Goal: Task Accomplishment & Management: Manage account settings

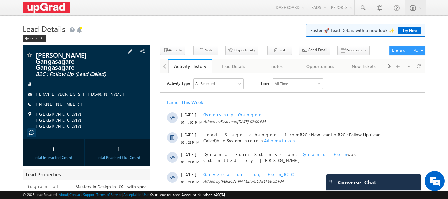
click at [60, 101] on link "+91-9021227366" at bounding box center [61, 104] width 50 height 6
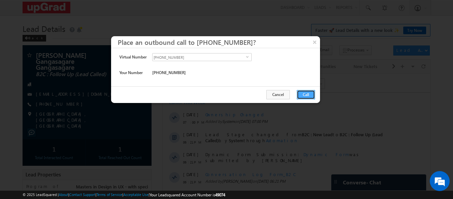
click at [306, 92] on button "Call" at bounding box center [306, 94] width 18 height 9
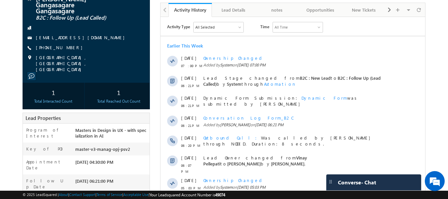
scroll to position [66, 0]
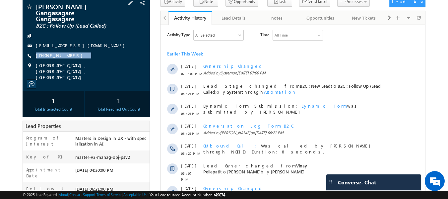
drag, startPoint x: 81, startPoint y: 49, endPoint x: 71, endPoint y: 54, distance: 10.7
click at [71, 54] on div "Pandurang Gangasagare Gangasagare B2C : Follow Up (Lead Called) Pndu63573rangan…" at bounding box center [86, 41] width 121 height 77
copy div "+91-9021227366"
click at [60, 52] on link "+91-9021227366" at bounding box center [61, 55] width 50 height 6
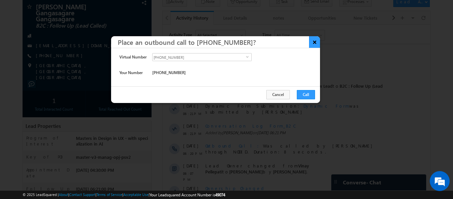
click at [315, 41] on button "×" at bounding box center [314, 42] width 11 height 12
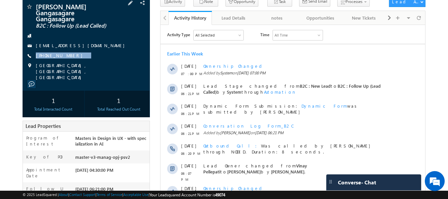
drag, startPoint x: 84, startPoint y: 49, endPoint x: 68, endPoint y: 54, distance: 15.9
click at [68, 54] on div "Pandurang Gangasagare Gangasagare B2C : Follow Up (Lead Called) Pndu63573rangan…" at bounding box center [86, 41] width 121 height 77
copy div "+91-9021227366"
click at [60, 52] on link "+91-9021227366" at bounding box center [61, 55] width 50 height 6
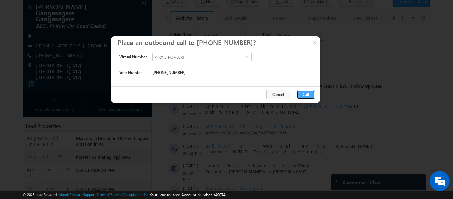
click at [305, 91] on button "Call" at bounding box center [306, 94] width 18 height 9
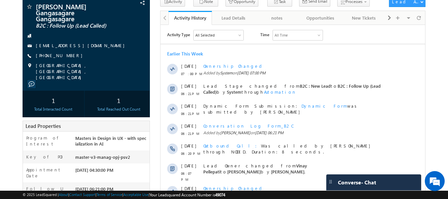
scroll to position [72, 0]
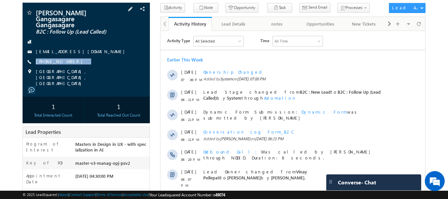
drag, startPoint x: 90, startPoint y: 48, endPoint x: 68, endPoint y: 55, distance: 23.3
click at [68, 55] on div "Pandurang Gangasagare Gangasagare B2C : Follow Up (Lead Called) Pndu63573rangan…" at bounding box center [86, 47] width 121 height 77
copy div "+91-9021227366"
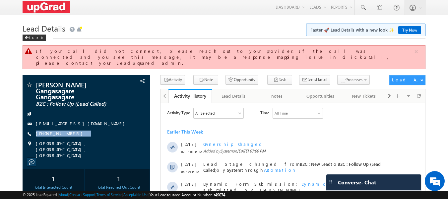
scroll to position [0, 0]
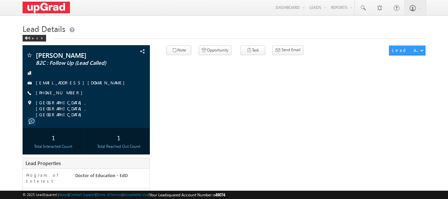
click at [64, 91] on link "[PHONE_NUMBER]" at bounding box center [61, 93] width 50 height 6
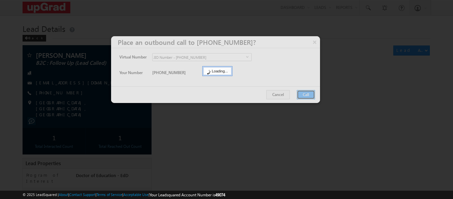
click at [303, 92] on button "Call" at bounding box center [306, 94] width 18 height 9
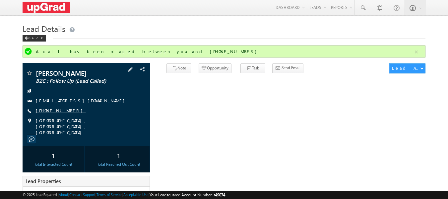
drag, startPoint x: 82, startPoint y: 110, endPoint x: 66, endPoint y: 113, distance: 15.9
click at [66, 113] on div "+91-9705130984" at bounding box center [86, 110] width 121 height 7
drag, startPoint x: 78, startPoint y: 114, endPoint x: 72, endPoint y: 116, distance: 5.9
click at [72, 116] on div "Smita Benuskar Benuskar B2C : Follow Up (Lead Called) Sbenuskar.sb13@gmail.com …" at bounding box center [86, 103] width 121 height 66
drag, startPoint x: 88, startPoint y: 108, endPoint x: 68, endPoint y: 115, distance: 21.1
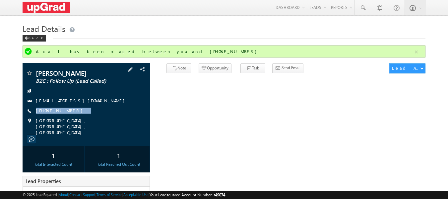
click at [68, 115] on div "Smita Benuskar Benuskar B2C : Follow Up (Lead Called) Sbenuskar.sb13@gmail.com …" at bounding box center [86, 103] width 121 height 66
copy div "+91-9705130984"
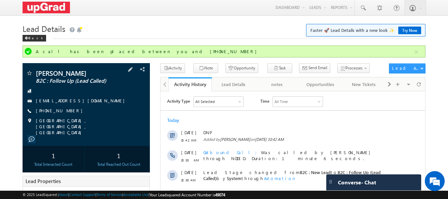
click at [97, 113] on div "+91-9705130984" at bounding box center [86, 110] width 121 height 7
drag, startPoint x: 96, startPoint y: 111, endPoint x: 68, endPoint y: 115, distance: 28.1
click at [68, 115] on div "Smita Benuskar Benuskar B2C : Follow Up (Lead Called) Sbenuskar.sb13@gmail.com …" at bounding box center [86, 103] width 121 height 66
copy div "+91-9705130984"
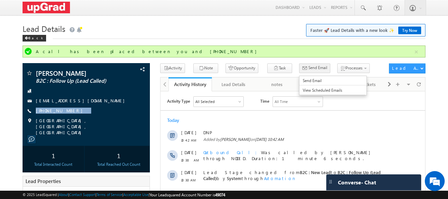
click at [308, 67] on span "Send Email" at bounding box center [317, 68] width 19 height 6
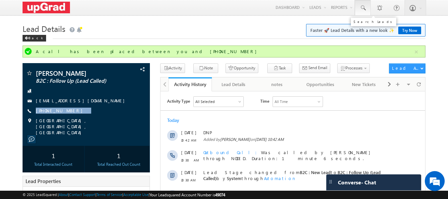
click at [362, 6] on span at bounding box center [362, 8] width 7 height 7
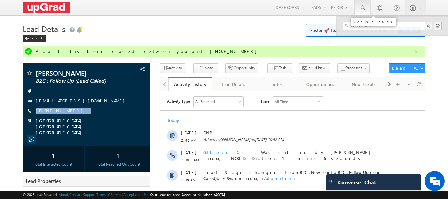
paste input "dbisht141@gmail.com"
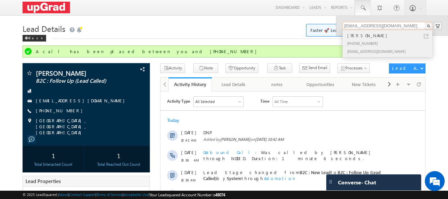
type input "dbisht141@gmail.com"
click at [359, 39] on div "+91-7828339886" at bounding box center [390, 43] width 89 height 8
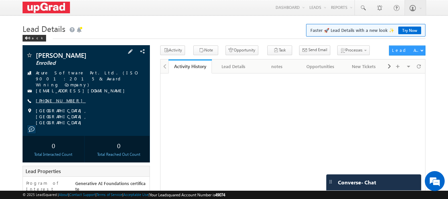
click at [59, 97] on link "+91-9737278783" at bounding box center [61, 100] width 50 height 6
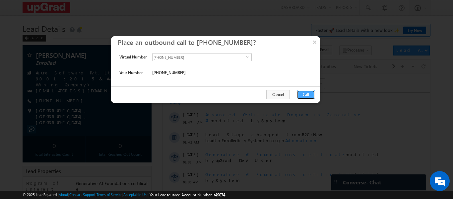
click at [304, 93] on button "Call" at bounding box center [306, 94] width 18 height 9
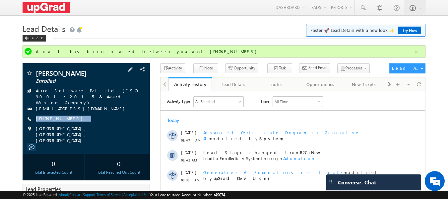
drag, startPoint x: 91, startPoint y: 111, endPoint x: 70, endPoint y: 118, distance: 22.3
click at [70, 118] on div "[PERSON_NAME] Enrolled Azure Software Pvt. Ltd. (ISO 9001:2015 & Award Wining C…" at bounding box center [86, 107] width 121 height 74
copy div "[PHONE_NUMBER]"
drag, startPoint x: 94, startPoint y: 111, endPoint x: 68, endPoint y: 117, distance: 26.5
click at [68, 117] on div "[PERSON_NAME] Enrolled Azure Software Pvt. Ltd. (ISO 9001:2015 & Award Wining C…" at bounding box center [86, 107] width 121 height 74
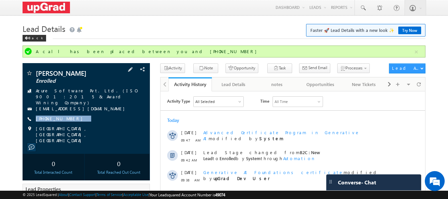
copy div "[PHONE_NUMBER]"
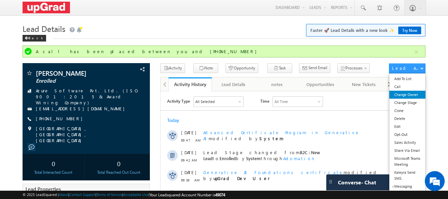
click at [402, 96] on link "Change Owner" at bounding box center [407, 95] width 36 height 8
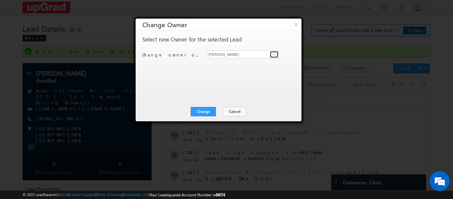
click at [274, 53] on span at bounding box center [274, 54] width 5 height 5
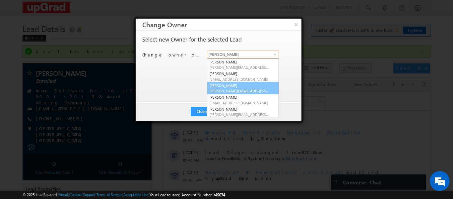
click at [231, 87] on link "Rajib Chowdhury rajib.chowdhury@upgrad.com" at bounding box center [243, 88] width 72 height 13
type input "Rajib Chowdhury"
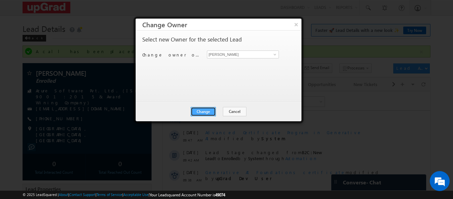
click at [208, 111] on button "Change" at bounding box center [203, 111] width 25 height 9
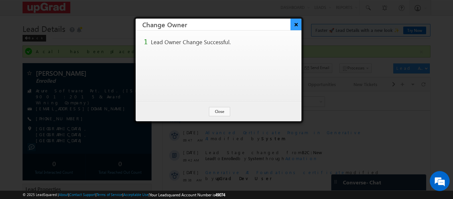
click at [292, 25] on button "×" at bounding box center [296, 25] width 11 height 12
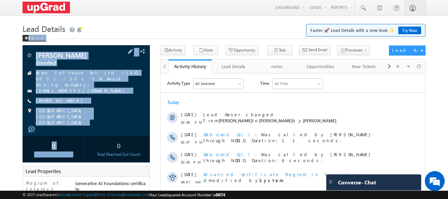
drag, startPoint x: 32, startPoint y: 45, endPoint x: 95, endPoint y: 121, distance: 98.8
click at [97, 123] on div "Lead Details Faster 🚀 Lead Details with a new look ✨ Try Now Back dinesh chaudh…" at bounding box center [224, 184] width 403 height 324
copy div "Back dinesh chaudhry Enrolled Azure Software Pvt. Ltd. (ISO 9001:2015 & Award W…"
click at [99, 99] on div "dinesh chaudhry Enrolled Azure Software Pvt. Ltd. (ISO 9001:2015 & Award Wining…" at bounding box center [86, 89] width 121 height 74
drag, startPoint x: 32, startPoint y: 50, endPoint x: 98, endPoint y: 121, distance: 97.6
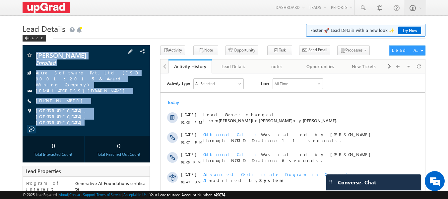
click at [98, 121] on div "dinesh chaudhry Enrolled Azure Software Pvt. Ltd. (ISO 9001:2015 & Award Wining…" at bounding box center [87, 90] width 128 height 91
copy div "dinesh chaudhry Enrolled Azure Software Pvt. Ltd. (ISO 9001:2015 & Award Wining…"
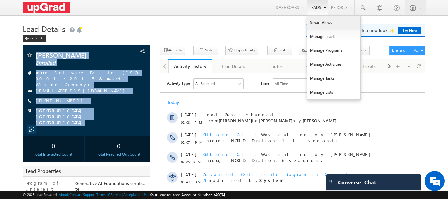
click at [320, 22] on link "Smart Views" at bounding box center [333, 23] width 53 height 14
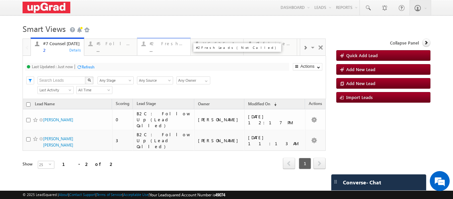
click at [166, 47] on div "#2 Fresh Leads (Not Called) ..." at bounding box center [168, 45] width 37 height 13
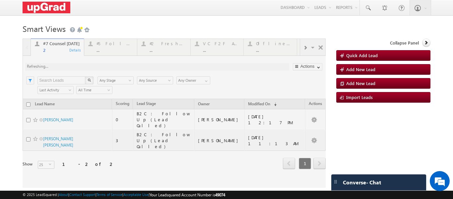
click at [165, 47] on div at bounding box center [174, 112] width 303 height 149
click at [163, 48] on div at bounding box center [174, 112] width 303 height 149
click at [162, 49] on div at bounding box center [174, 112] width 303 height 149
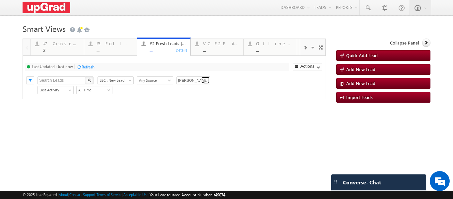
click at [205, 80] on span at bounding box center [206, 80] width 5 height 5
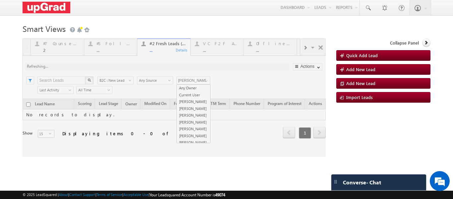
click at [188, 88] on div at bounding box center [174, 97] width 303 height 118
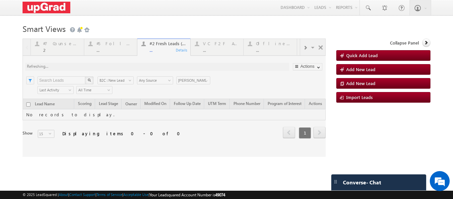
click at [205, 81] on div at bounding box center [174, 97] width 303 height 118
click at [206, 82] on div at bounding box center [174, 97] width 303 height 118
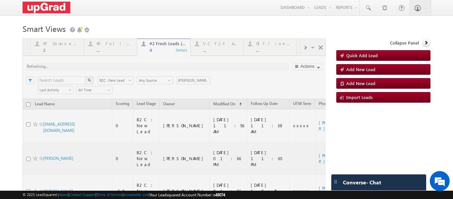
scroll to position [58, 0]
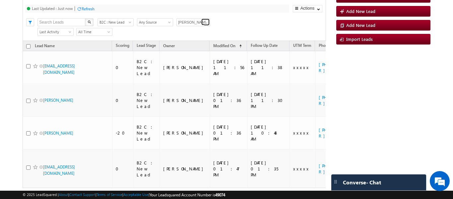
click at [206, 22] on span at bounding box center [206, 22] width 5 height 5
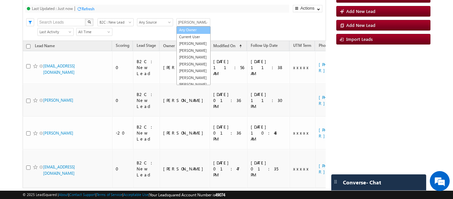
click at [193, 30] on link "Any Owner" at bounding box center [193, 30] width 34 height 8
type input "Any Owner"
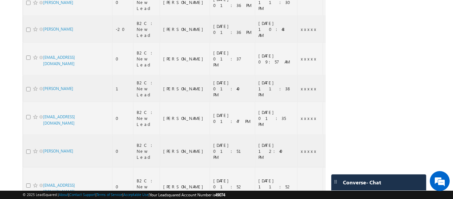
scroll to position [273, 0]
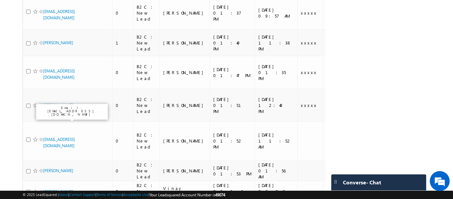
drag, startPoint x: 28, startPoint y: 117, endPoint x: 32, endPoint y: 117, distance: 3.6
checkbox input "true"
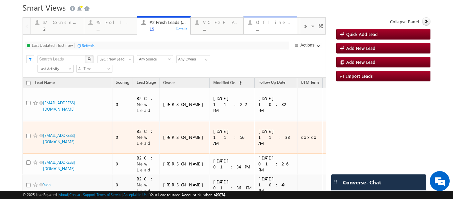
scroll to position [7, 0]
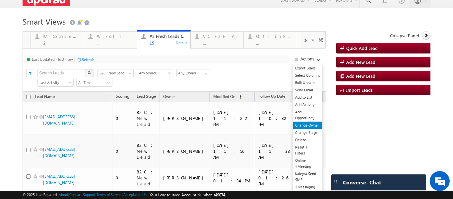
click at [305, 125] on link "Change Owner" at bounding box center [307, 124] width 29 height 7
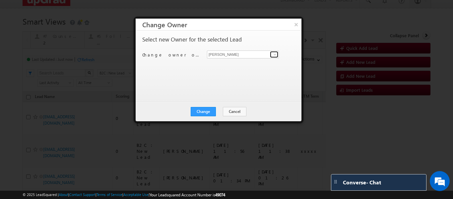
click at [274, 53] on span at bounding box center [274, 54] width 5 height 5
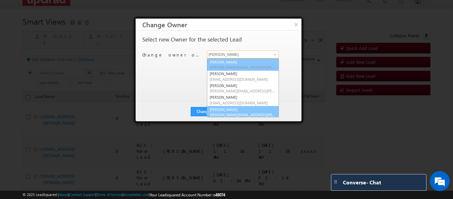
scroll to position [33, 0]
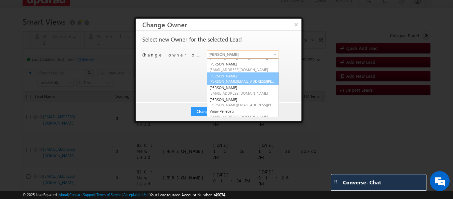
click at [237, 74] on link "Smrita Panday smrita.panday@upgrad.com" at bounding box center [243, 78] width 72 height 13
type input "Smrita Panday"
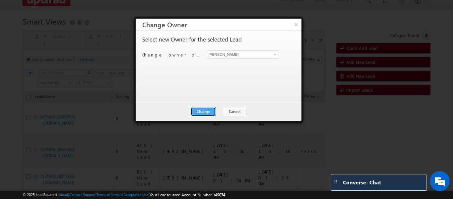
click at [214, 110] on button "Change" at bounding box center [203, 111] width 25 height 9
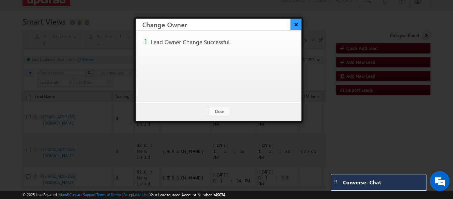
click at [294, 23] on button "×" at bounding box center [296, 25] width 11 height 12
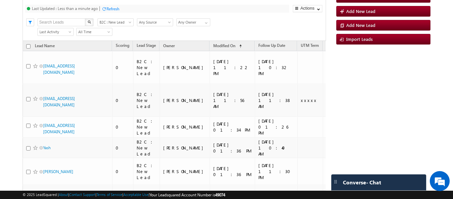
scroll to position [66, 0]
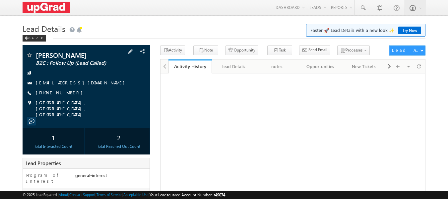
click at [54, 92] on link "+91-7828339886" at bounding box center [61, 93] width 50 height 6
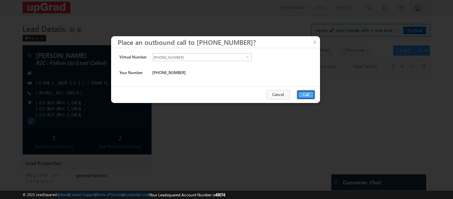
click at [300, 91] on button "Call" at bounding box center [306, 94] width 18 height 9
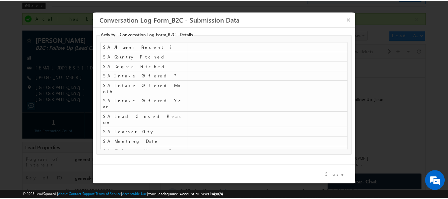
scroll to position [314, 0]
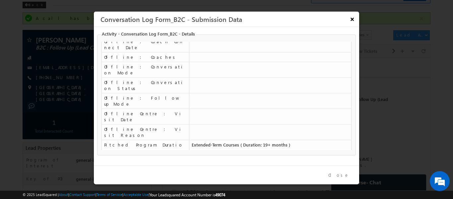
click at [350, 21] on button "×" at bounding box center [352, 19] width 11 height 12
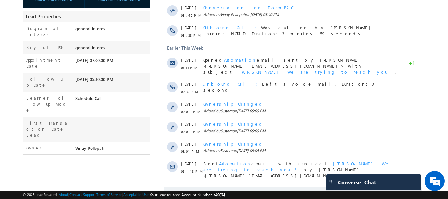
scroll to position [195, 0]
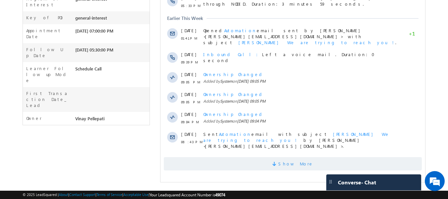
click at [292, 157] on span "Show More" at bounding box center [295, 163] width 35 height 13
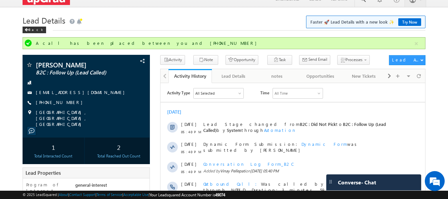
scroll to position [0, 0]
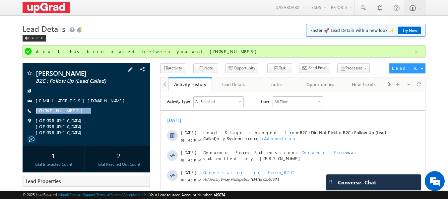
drag, startPoint x: 87, startPoint y: 109, endPoint x: 67, endPoint y: 115, distance: 20.5
click at [67, 115] on div "Divyanshu Bisht B2C : Follow Up (Lead Called) dbisht141@gmail.com +91-7828339886" at bounding box center [86, 103] width 121 height 66
copy div "+91-7828339886"
click at [203, 64] on button "Note" at bounding box center [205, 68] width 25 height 10
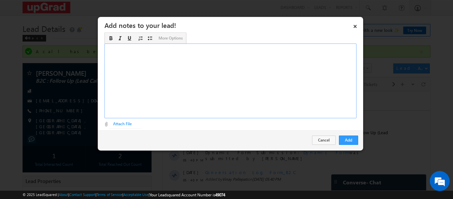
click at [198, 72] on div "Rich Text Editor, Description-inline-editor-div" at bounding box center [230, 80] width 252 height 75
click at [351, 138] on button "Add" at bounding box center [348, 139] width 19 height 9
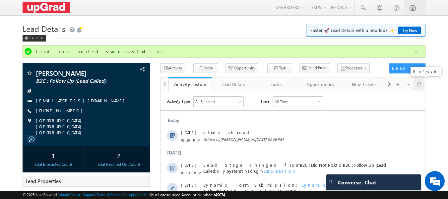
click at [417, 83] on span at bounding box center [419, 84] width 4 height 12
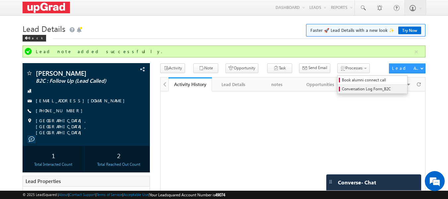
click at [347, 90] on span "Conversation Log Form_B2C" at bounding box center [373, 89] width 63 height 6
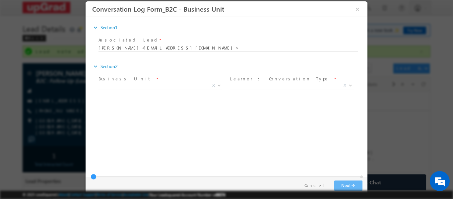
click at [183, 81] on span "Business Unit *" at bounding box center [159, 78] width 122 height 7
click at [184, 84] on span "X" at bounding box center [160, 85] width 124 height 7
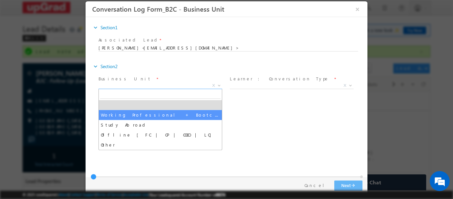
select select "Working Professional + Bootcamp"
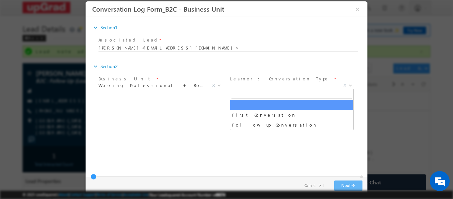
click at [258, 85] on span "X" at bounding box center [292, 85] width 124 height 7
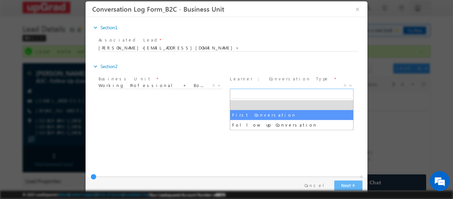
select select "First Conversation"
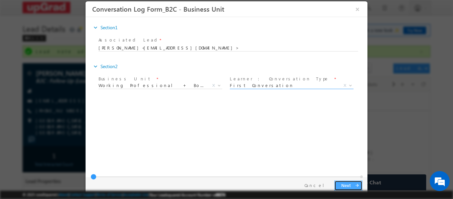
click at [347, 182] on button "Next arrow_forward" at bounding box center [348, 185] width 28 height 10
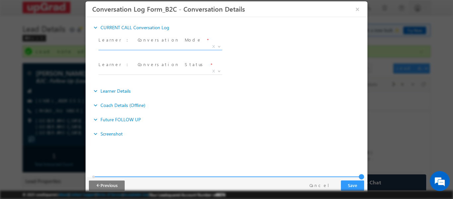
click at [167, 47] on span "X" at bounding box center [160, 46] width 124 height 7
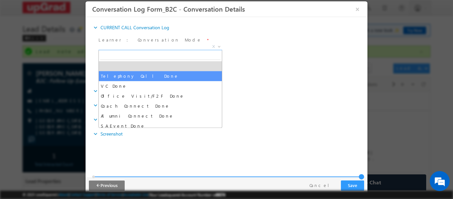
select select "Telephony Call Done"
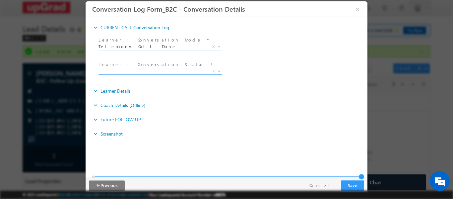
click at [142, 71] on span "X" at bounding box center [160, 71] width 124 height 7
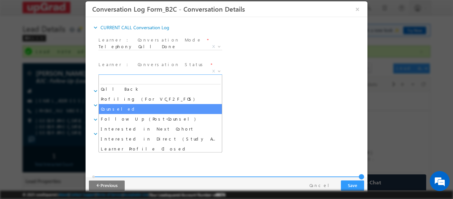
scroll to position [33, 0]
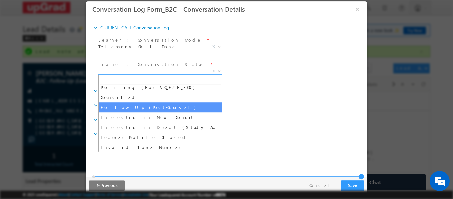
select select "Follow Up (Post-Counsel)"
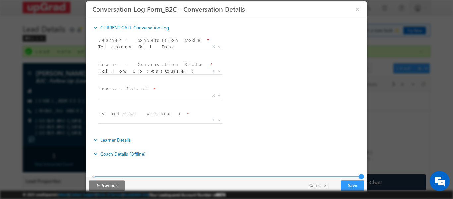
click at [149, 98] on span "Hot - Prospect Warm Cold X" at bounding box center [162, 97] width 129 height 8
click at [145, 94] on span "X" at bounding box center [160, 95] width 124 height 7
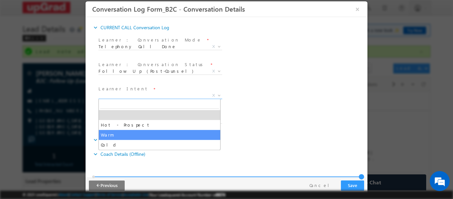
select select "Warm"
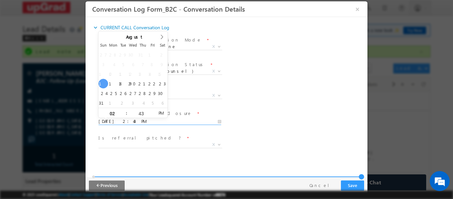
click at [147, 122] on input "08/17/2025 2:43 PM" at bounding box center [159, 121] width 123 height 7
type input "08/18/2025 2:43 PM"
click at [237, 95] on div "Reason_Text * Learner Intent * Hot - Prospect Warm Cold Warm X" at bounding box center [232, 96] width 270 height 25
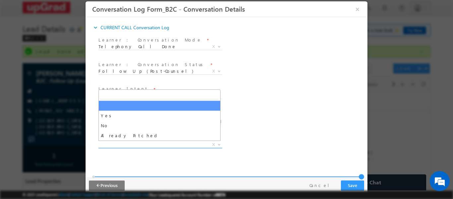
click at [174, 147] on span "X" at bounding box center [160, 144] width 124 height 7
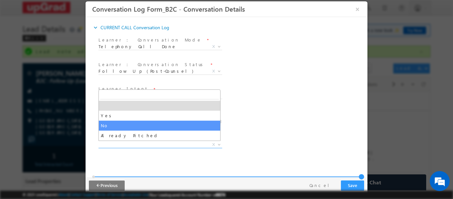
select select "No"
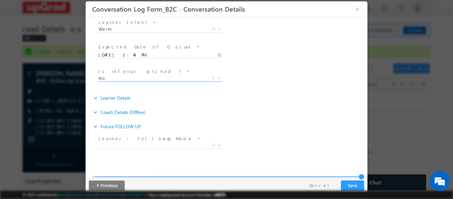
scroll to position [81, 0]
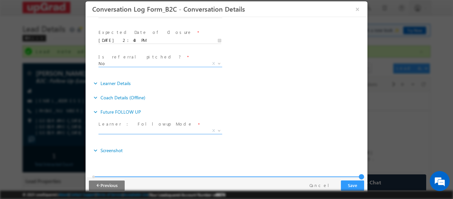
click at [176, 131] on span "X" at bounding box center [160, 130] width 124 height 7
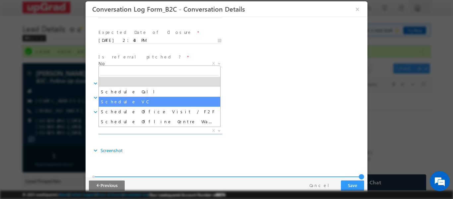
select select "Schedule VC"
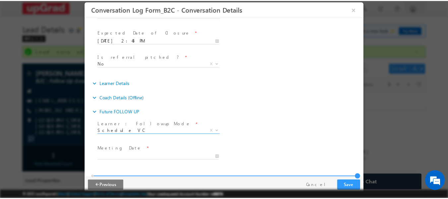
scroll to position [130, 0]
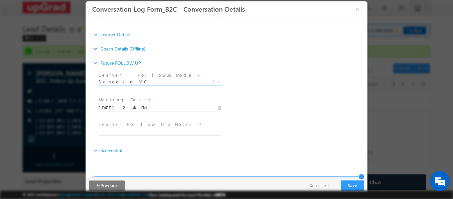
click at [176, 109] on input "08/17/2025 2:43 PM" at bounding box center [159, 107] width 123 height 7
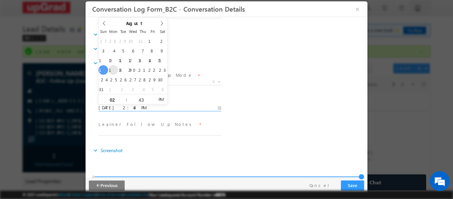
type input "08/18/2025 2:43 PM"
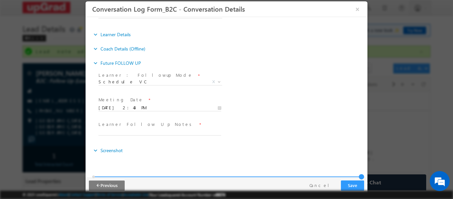
click at [267, 101] on div "Meeting Date * 08/18/2025 2:43 PM Learner Follow Up Date *" at bounding box center [232, 107] width 270 height 25
click at [182, 132] on input "text" at bounding box center [159, 132] width 123 height 7
type input "call"
click at [351, 182] on button "Save" at bounding box center [352, 185] width 23 height 10
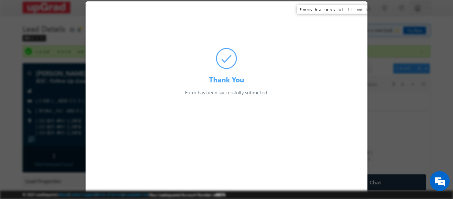
click at [356, 7] on div "Thank You Form has been successfully submitted. Preparing your form..." at bounding box center [227, 48] width 282 height 95
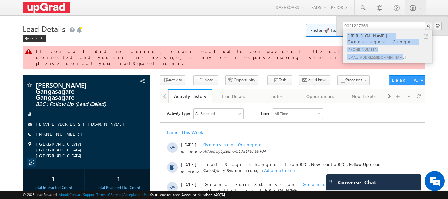
click at [400, 48] on div "[PERSON_NAME] Gangasagare Ganga... [PHONE_NUMBER] [EMAIL_ADDRESS][DOMAIN_NAME]" at bounding box center [387, 46] width 89 height 33
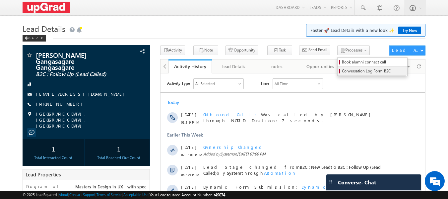
click at [350, 70] on span "Conversation Log Form_B2C" at bounding box center [373, 71] width 63 height 6
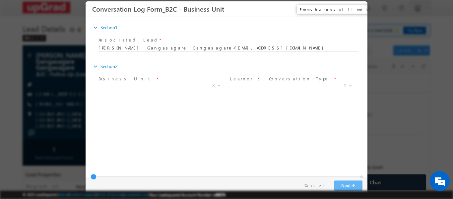
click at [358, 8] on button "×" at bounding box center [357, 9] width 11 height 12
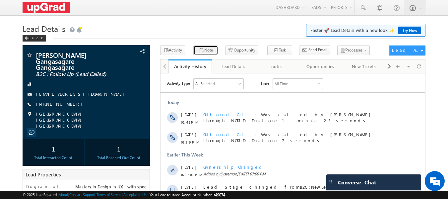
click at [200, 48] on button "Note" at bounding box center [205, 50] width 25 height 10
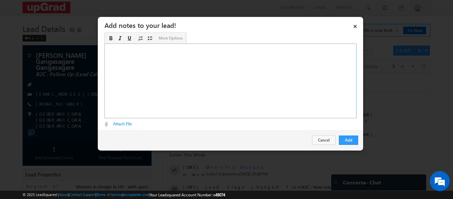
click at [169, 62] on div "Rich Text Editor, Description-inline-editor-div" at bounding box center [230, 80] width 252 height 75
click at [347, 136] on button "Add" at bounding box center [348, 139] width 19 height 9
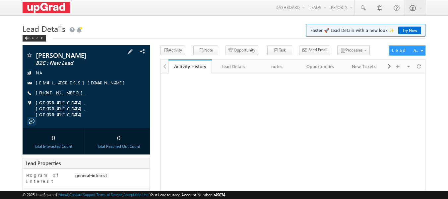
click at [58, 92] on link "[PHONE_NUMBER]" at bounding box center [61, 93] width 50 height 6
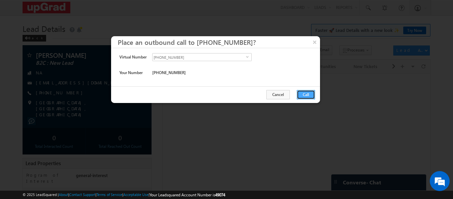
click at [301, 92] on button "Call" at bounding box center [306, 94] width 18 height 9
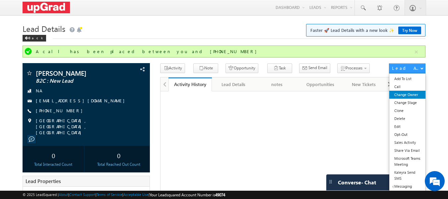
click at [412, 95] on link "Change Owner" at bounding box center [407, 95] width 36 height 8
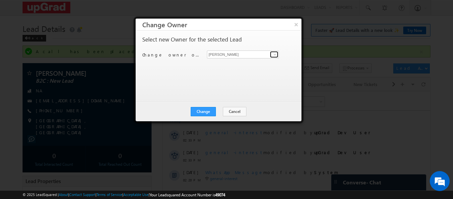
click at [276, 55] on span at bounding box center [274, 54] width 5 height 5
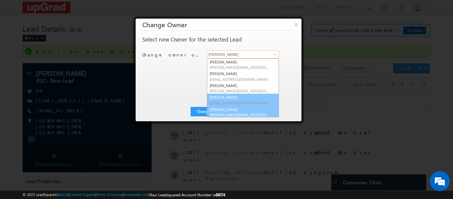
scroll to position [2, 0]
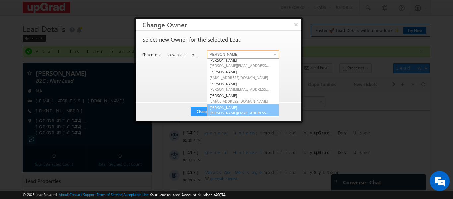
click at [229, 106] on link "Smrita Panday smrita.panday@upgrad.com" at bounding box center [243, 110] width 72 height 13
type input "Smrita Panday"
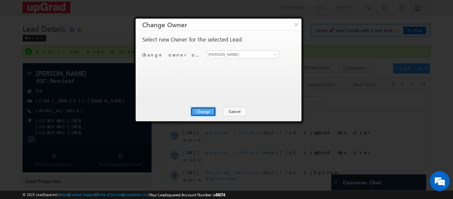
click at [205, 109] on button "Change" at bounding box center [203, 111] width 25 height 9
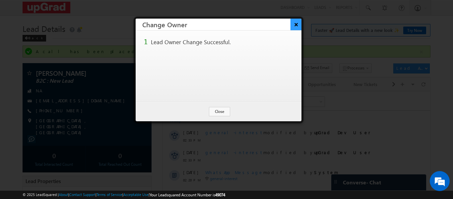
click at [295, 23] on button "×" at bounding box center [296, 25] width 11 height 12
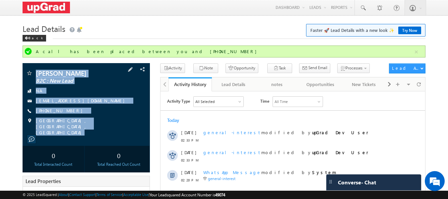
copy div "Hawabi Tisekar B2C : New Lead NA hawatisekar@gmail.com +91-7888206096 Mumbai, M…"
drag, startPoint x: 34, startPoint y: 64, endPoint x: 115, endPoint y: 130, distance: 105.1
click at [115, 130] on div "Hawabi Tisekar B2C : New Lead NA hawatisekar@gmail.com" at bounding box center [87, 104] width 128 height 83
